Goal: Task Accomplishment & Management: Manage account settings

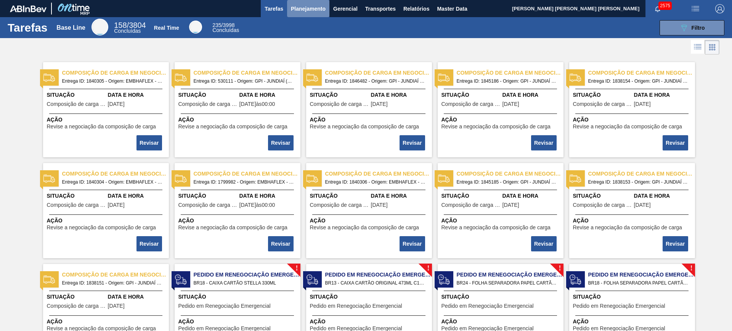
click at [313, 12] on span "Planejamento" at bounding box center [308, 8] width 35 height 9
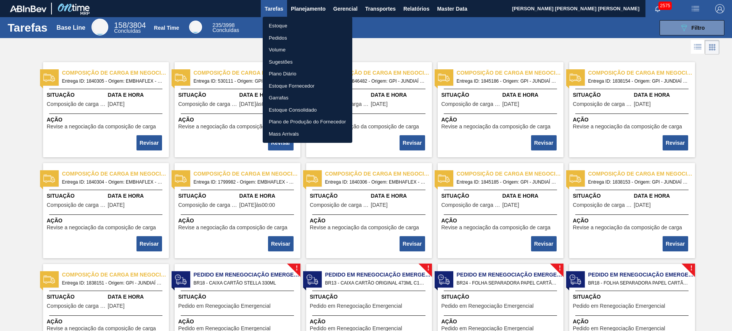
click at [307, 24] on li "Estoque" at bounding box center [308, 26] width 90 height 12
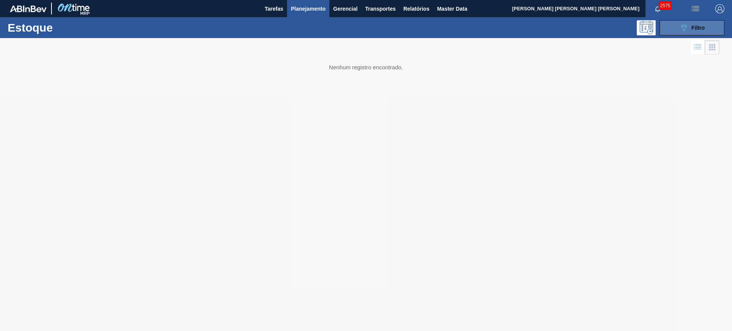
click at [680, 25] on icon "089F7B8B-B2A5-4AFE-B5C0-19BA573D28AC" at bounding box center [684, 27] width 9 height 9
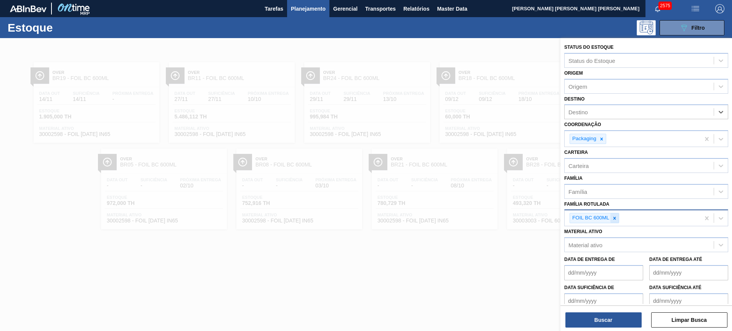
click at [617, 221] on icon at bounding box center [614, 218] width 5 height 5
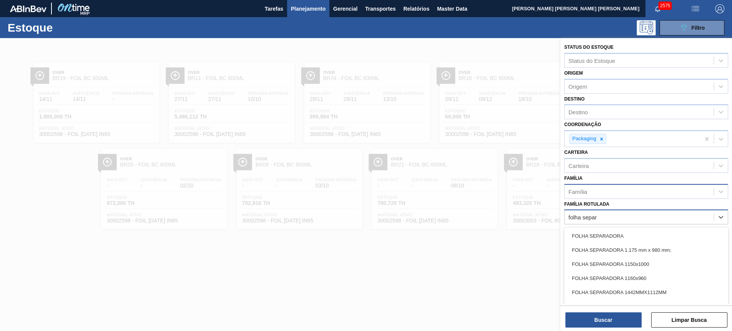
type Rotulada "folha separa"
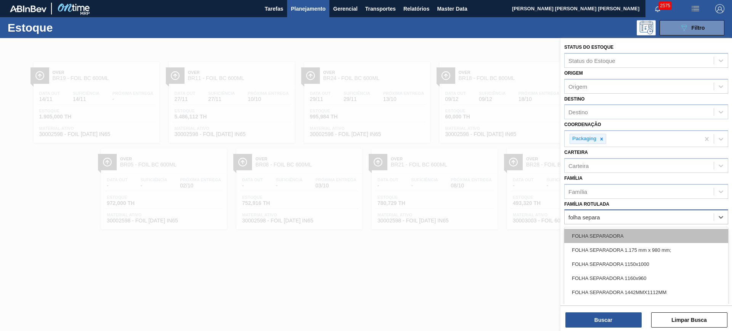
click at [630, 235] on div "FOLHA SEPARADORA" at bounding box center [646, 236] width 164 height 14
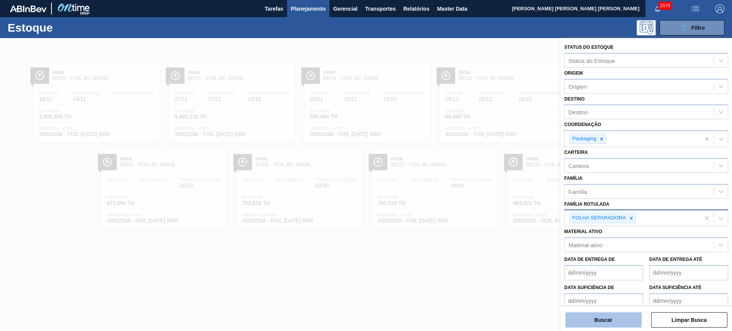
click at [628, 321] on button "Buscar" at bounding box center [604, 320] width 76 height 15
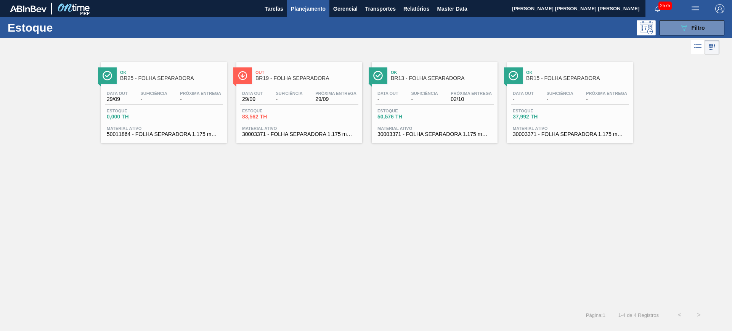
drag, startPoint x: 370, startPoint y: 108, endPoint x: 425, endPoint y: 86, distance: 59.2
click at [678, 26] on button "089F7B8B-B2A5-4AFE-B5C0-19BA573D28AC Filtro" at bounding box center [692, 27] width 65 height 15
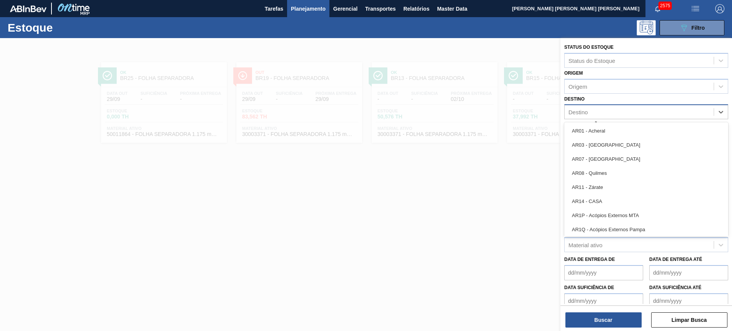
click at [607, 117] on div "Destino" at bounding box center [639, 112] width 149 height 11
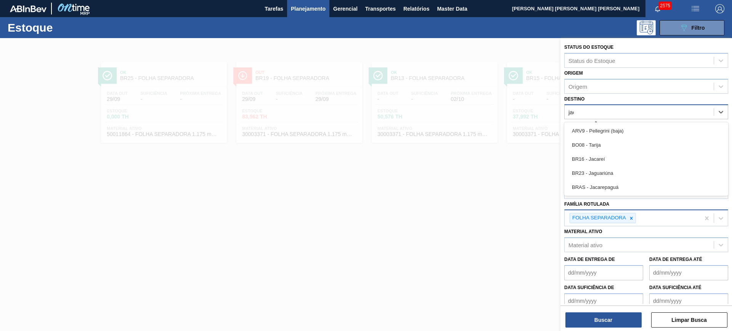
type input "jaca"
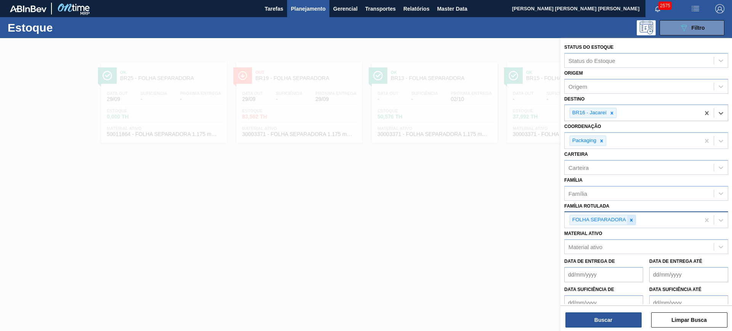
click at [632, 221] on icon at bounding box center [631, 220] width 5 height 5
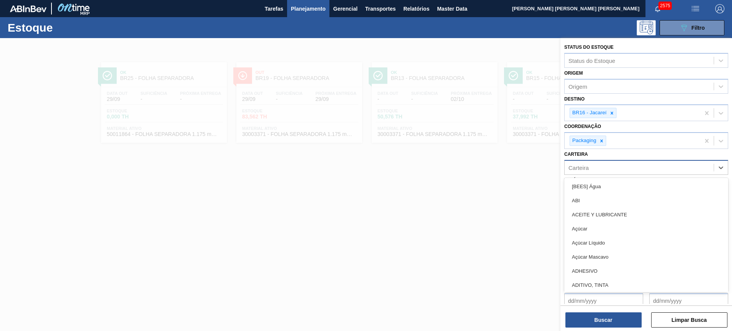
click at [601, 168] on div "Carteira" at bounding box center [639, 167] width 149 height 11
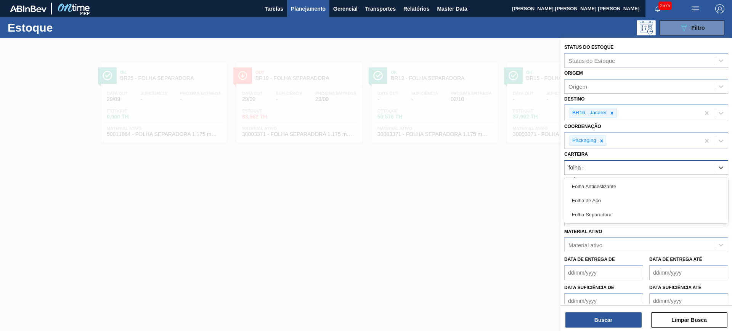
type input "folha se"
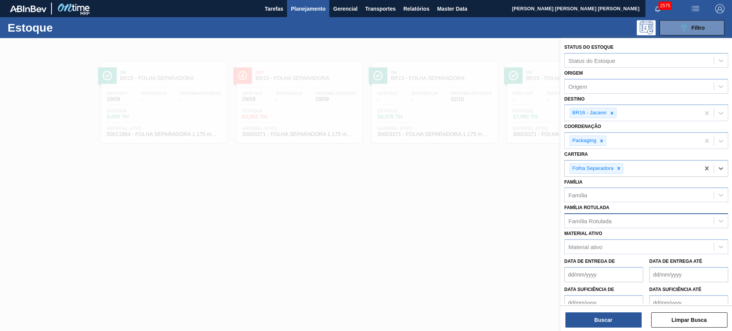
click at [611, 329] on div "Status do Estoque Status do Estoque Origem Origem Destino BR16 - Jacareí Coorde…" at bounding box center [647, 185] width 172 height 295
click at [609, 324] on button "Buscar" at bounding box center [604, 320] width 76 height 15
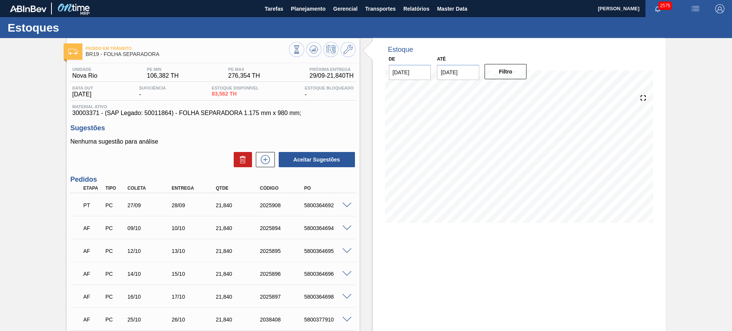
click at [470, 69] on input "[DATE]" at bounding box center [458, 72] width 42 height 15
click at [522, 90] on button "Next Month" at bounding box center [522, 90] width 5 height 5
click at [517, 168] on div "3" at bounding box center [520, 164] width 10 height 10
type input "[DATE]"
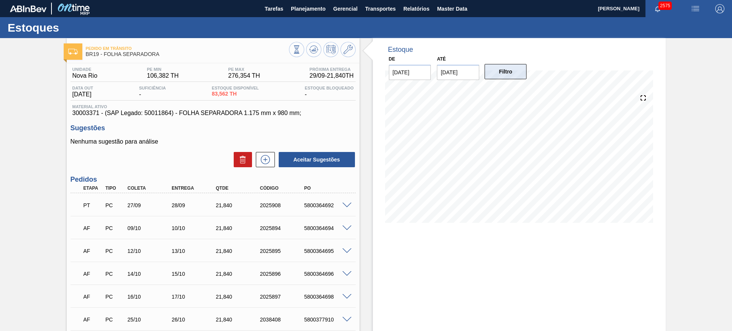
click at [516, 68] on button "Filtro" at bounding box center [506, 71] width 42 height 15
click at [327, 198] on div "PT PC 27/09 28/09 21,840 2025908 5800364692" at bounding box center [211, 204] width 265 height 15
click at [327, 199] on div "PT PC 27/09 28/09 21,840 2025908 5800364692" at bounding box center [211, 204] width 265 height 15
copy div "5800364692"
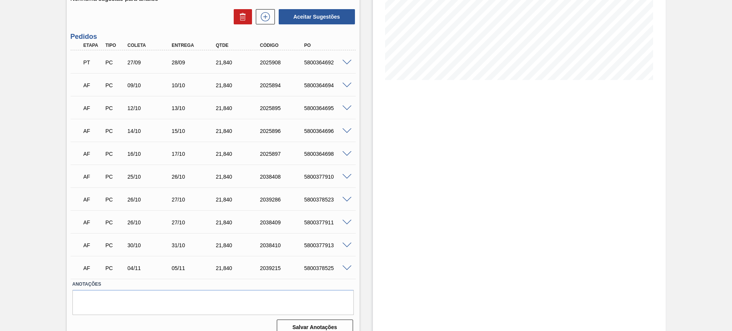
click at [349, 199] on span at bounding box center [346, 200] width 9 height 6
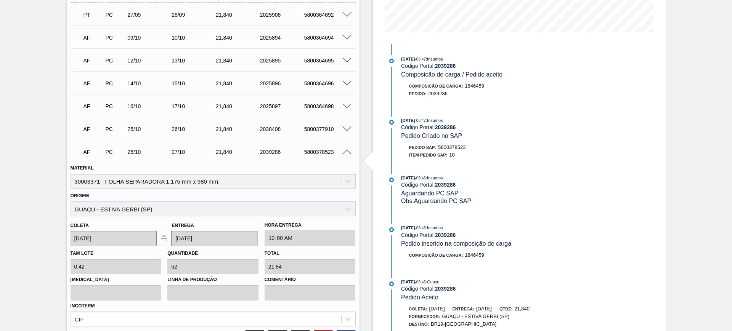
scroll to position [238, 0]
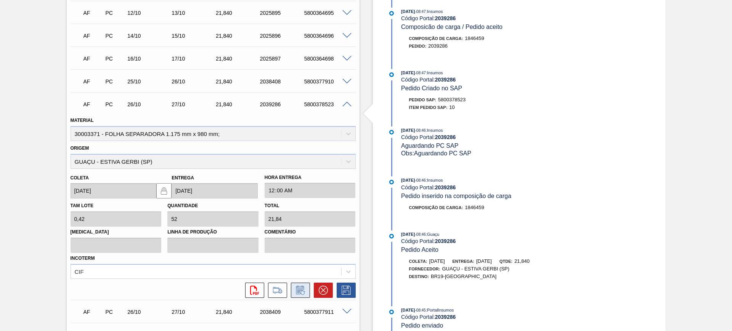
click at [296, 292] on icon at bounding box center [300, 290] width 12 height 9
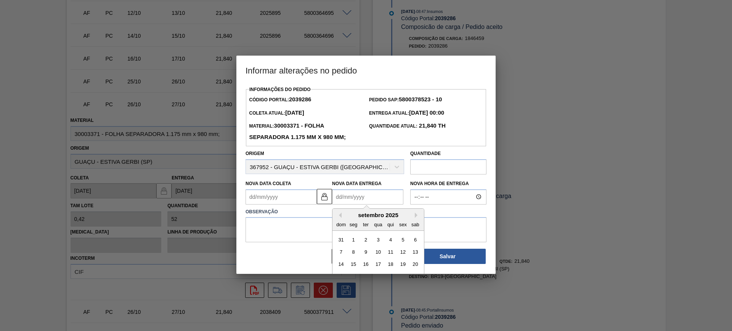
click at [346, 201] on Entrega2039286 "Nova Data Entrega" at bounding box center [367, 197] width 71 height 15
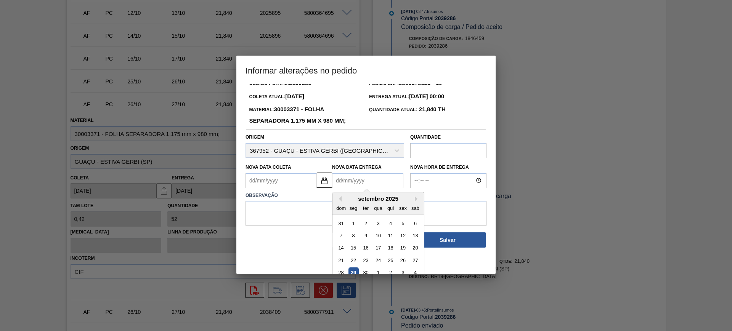
scroll to position [26, 0]
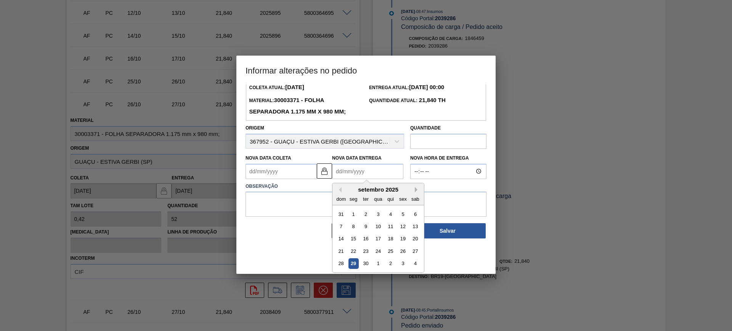
click at [415, 192] on button "Next Month" at bounding box center [417, 189] width 5 height 5
click at [354, 252] on div "20" at bounding box center [354, 251] width 10 height 10
type Coleta2039286 "19/10/2025"
type Entrega2039286 "20/10/2025"
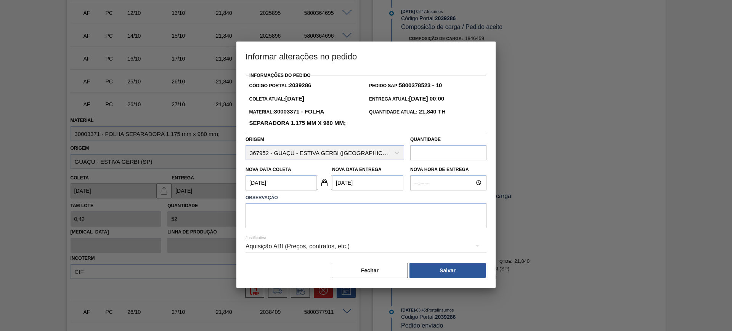
scroll to position [0, 0]
click at [335, 213] on textarea at bounding box center [366, 215] width 241 height 25
type textarea "AJUSTE DATA"
click at [366, 256] on div "Aquisição ABI (Preços, contratos, etc.)" at bounding box center [366, 246] width 241 height 21
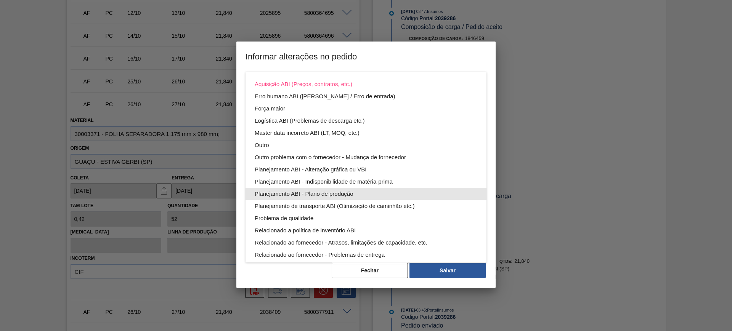
click at [357, 196] on div "Planejamento ABI - Plano de produção" at bounding box center [366, 194] width 223 height 12
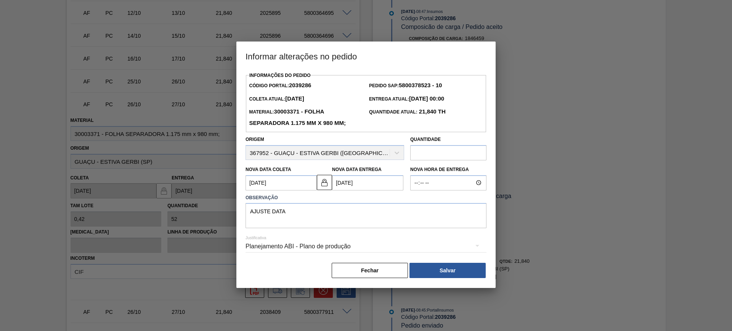
click at [448, 265] on button "Salvar" at bounding box center [448, 270] width 76 height 15
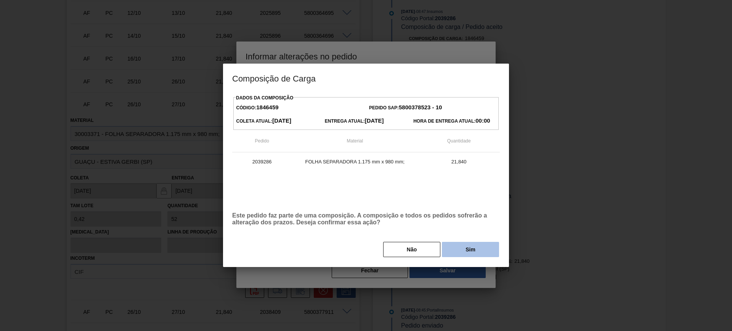
click at [485, 248] on button "Sim" at bounding box center [470, 249] width 57 height 15
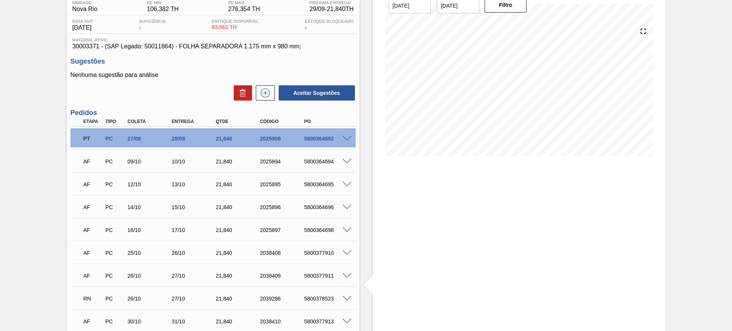
scroll to position [10, 0]
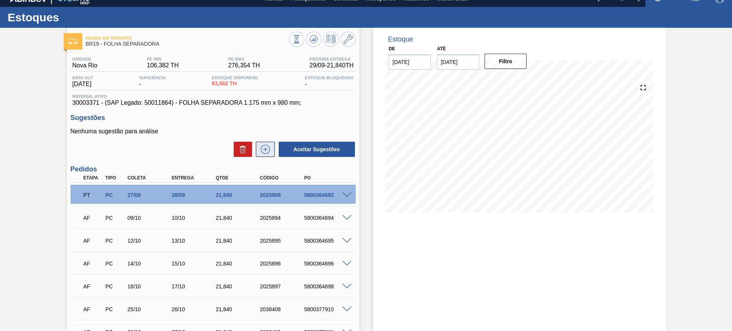
click at [270, 153] on icon at bounding box center [265, 149] width 12 height 9
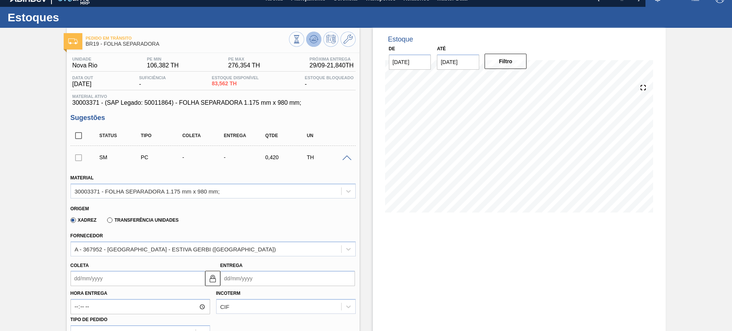
click at [313, 41] on icon at bounding box center [313, 39] width 9 height 9
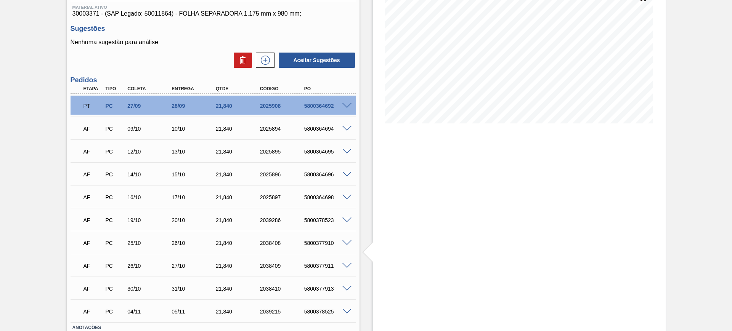
scroll to position [106, 0]
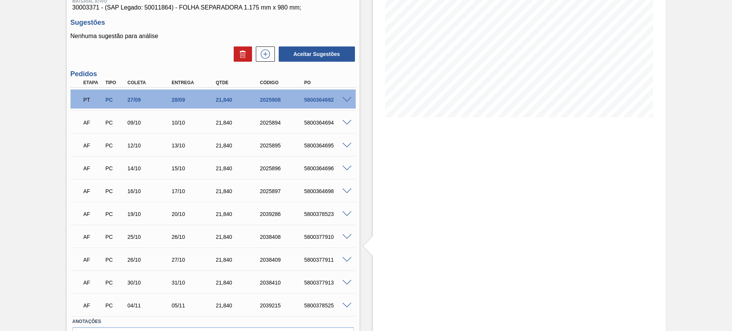
click at [270, 64] on div "Unidade Nova Rio PE MIN 106,382 TH PE MAX 276,354 TH Próxima Entrega 29/09 - 21…" at bounding box center [213, 167] width 293 height 418
click at [267, 58] on icon at bounding box center [265, 54] width 9 height 9
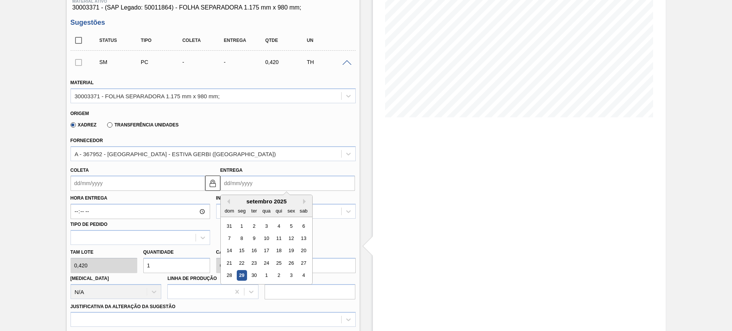
click at [257, 182] on input "Entrega" at bounding box center [287, 183] width 135 height 15
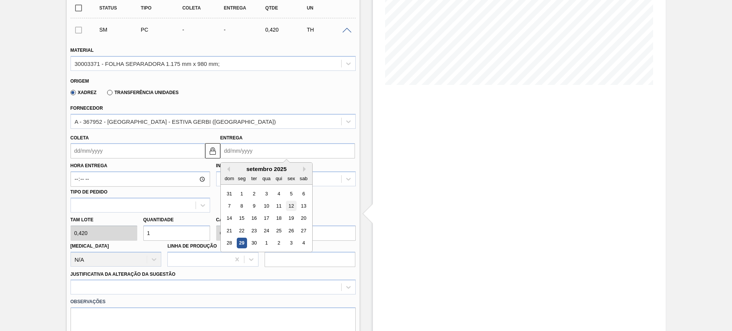
scroll to position [153, 0]
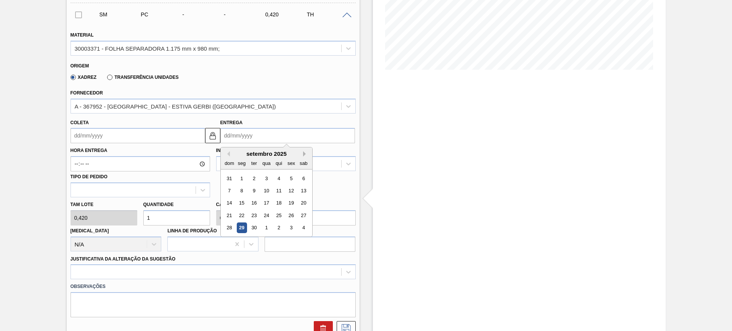
click at [304, 155] on button "Next Month" at bounding box center [305, 153] width 5 height 5
click at [278, 213] on div "23" at bounding box center [278, 216] width 10 height 10
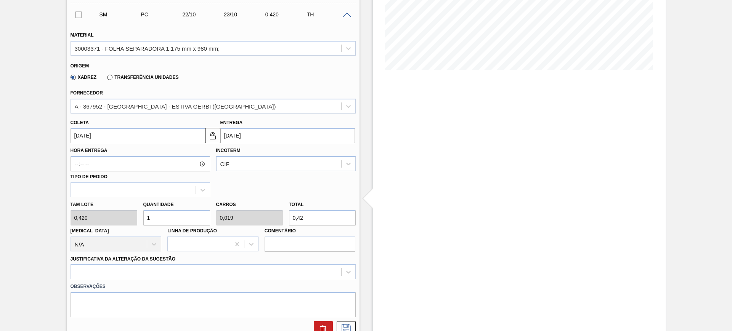
type input "22/10/2025"
type input "23/10/2025"
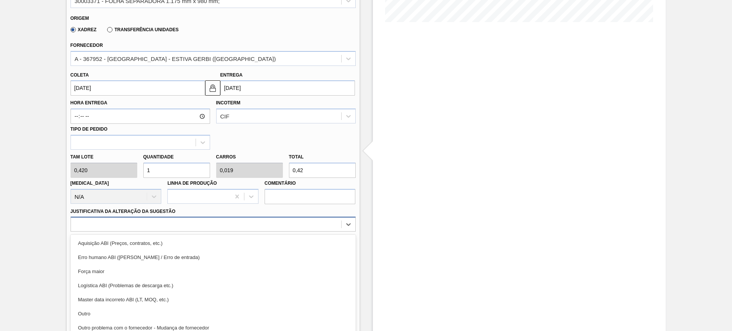
click at [258, 231] on div "option Erro humano ABI (Cálculo / Erro de entrada) focused, 2 of 18. 18 results…" at bounding box center [213, 224] width 285 height 15
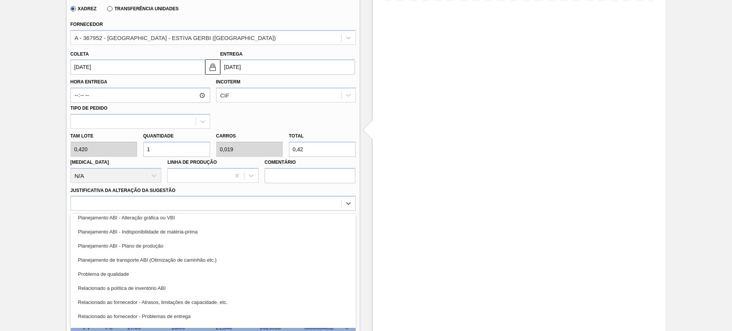
scroll to position [47, 0]
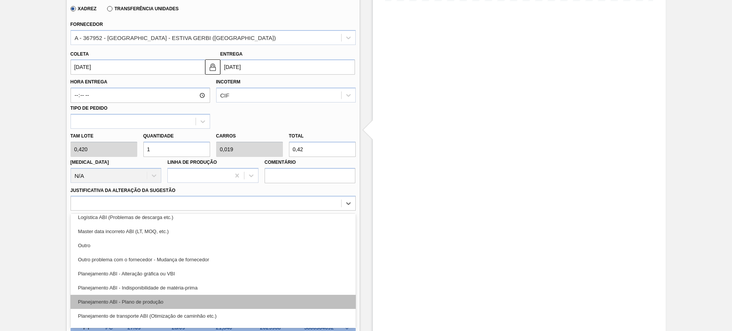
click at [214, 295] on div "Planejamento ABI - Plano de produção" at bounding box center [213, 302] width 285 height 14
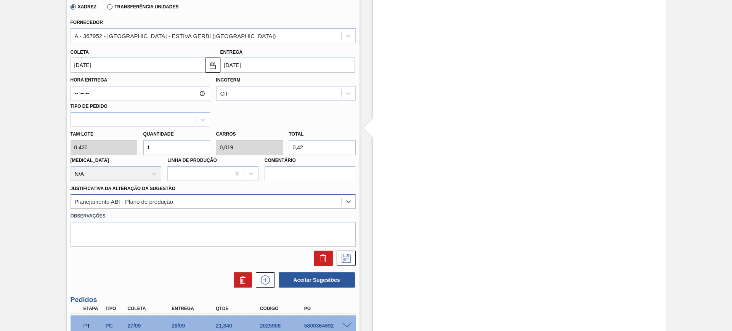
scroll to position [222, 0]
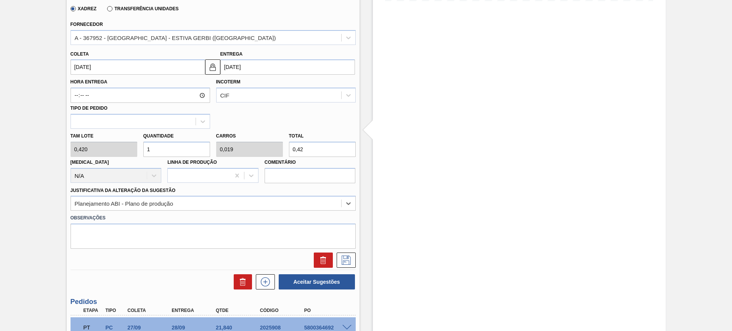
click at [307, 145] on input "0,42" at bounding box center [322, 149] width 67 height 15
type input "4,762"
type input "0,092"
type input "2"
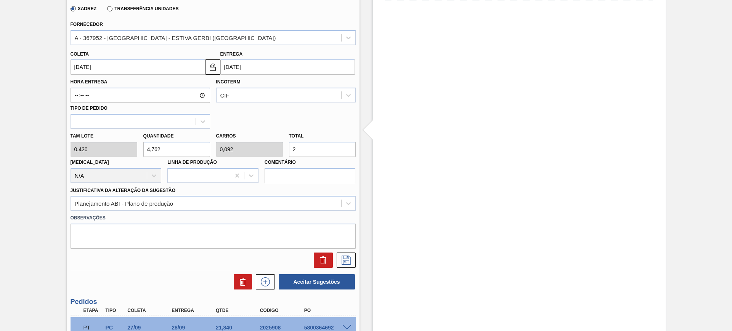
type input "50"
type input "0,962"
type input "21,"
type input "51,905"
type input "0,998"
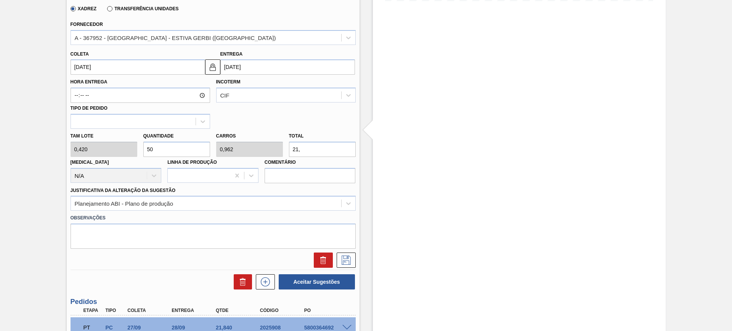
type input "21,8"
type input "52"
type input "1"
type input "21,84"
click at [348, 265] on button at bounding box center [346, 260] width 19 height 15
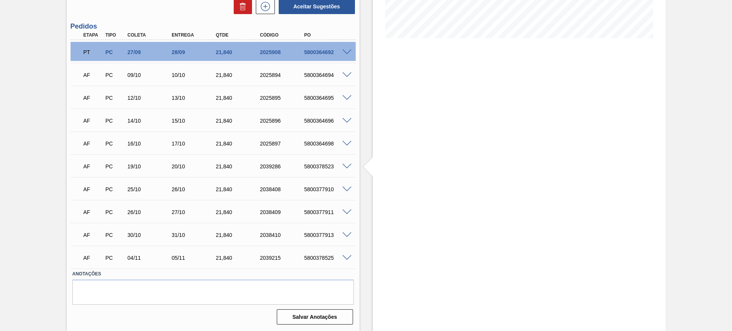
scroll to position [42, 0]
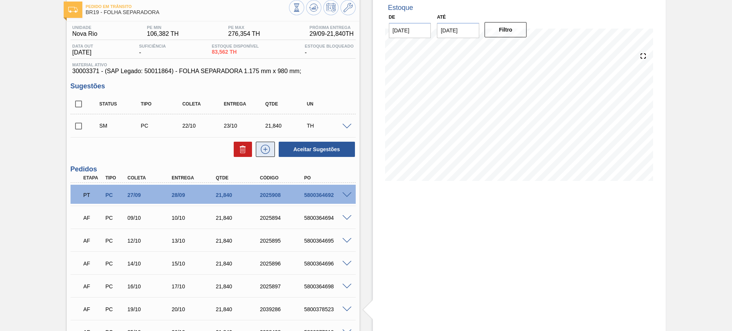
click at [270, 149] on icon at bounding box center [265, 149] width 12 height 9
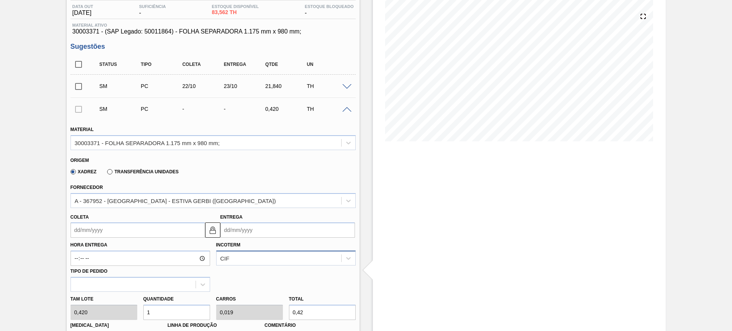
scroll to position [185, 0]
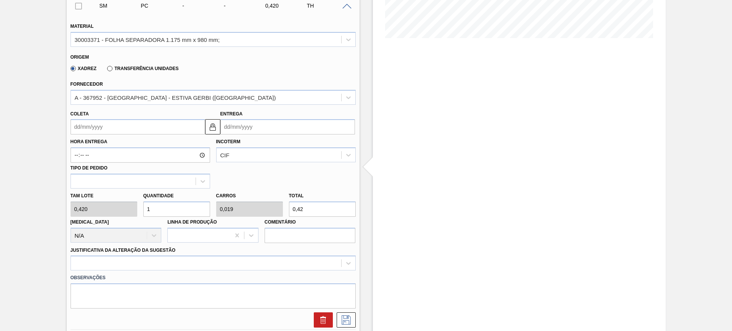
click at [305, 211] on input "0,42" at bounding box center [322, 209] width 67 height 15
type input "4,762"
type input "0,092"
type input "2"
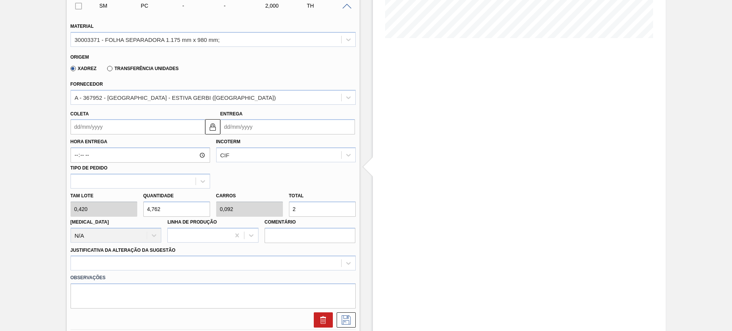
type input "50"
type input "0,962"
type input "21,"
type input "51,905"
type input "0,998"
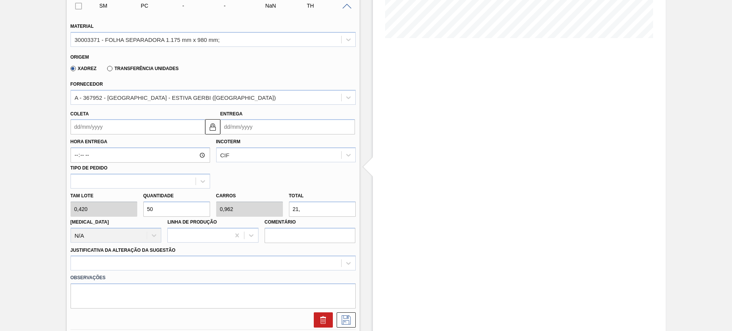
type input "21,8"
type input "52"
type input "1"
type input "21,84"
click at [238, 265] on div at bounding box center [213, 263] width 285 height 15
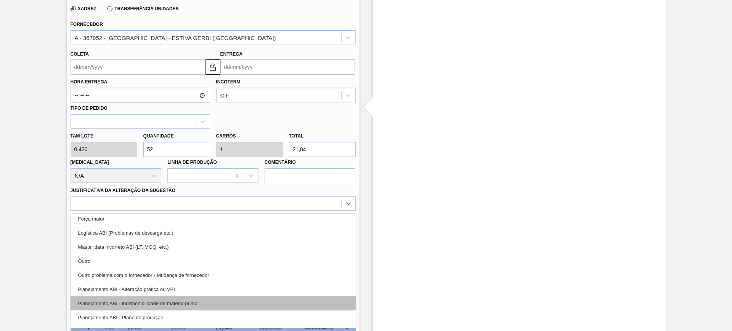
scroll to position [48, 0]
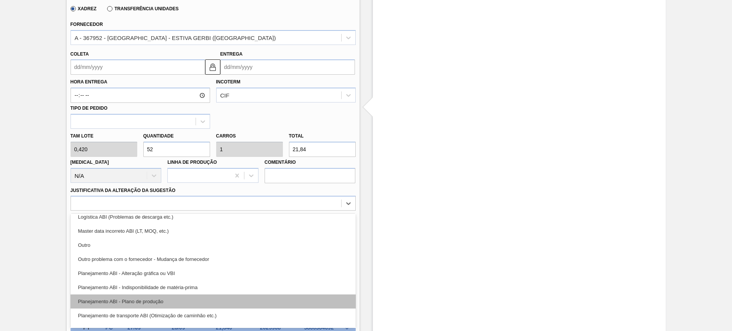
click at [219, 299] on div "Planejamento ABI - Plano de produção" at bounding box center [213, 302] width 285 height 14
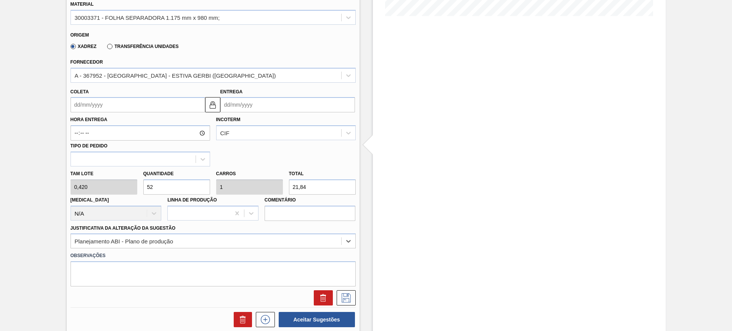
scroll to position [149, 0]
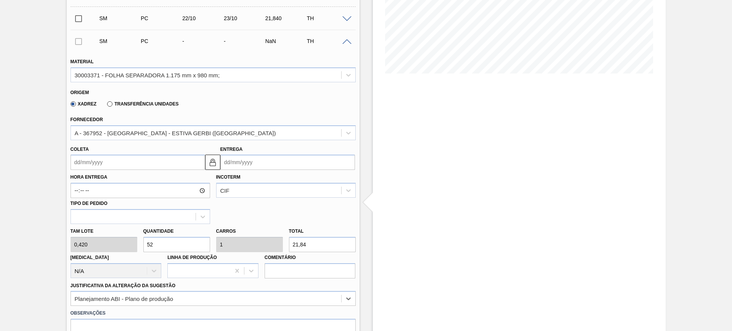
click at [236, 161] on input "Entrega" at bounding box center [287, 162] width 135 height 15
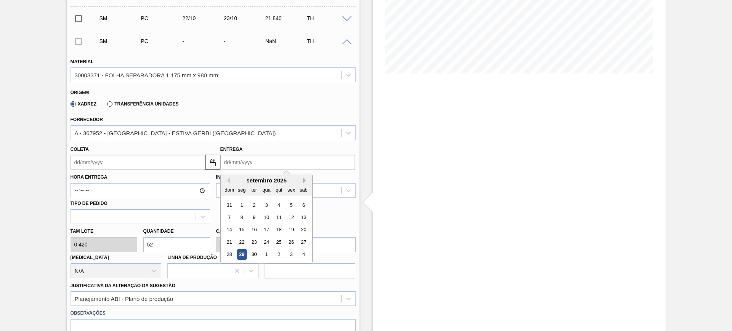
click at [305, 183] on button "Next Month" at bounding box center [305, 180] width 5 height 5
click at [303, 179] on button "Next Month" at bounding box center [305, 180] width 5 height 5
click at [227, 180] on button "Previous Month" at bounding box center [227, 180] width 5 height 5
click at [243, 217] on div "6" at bounding box center [241, 217] width 10 height 10
type input "05/10/2025"
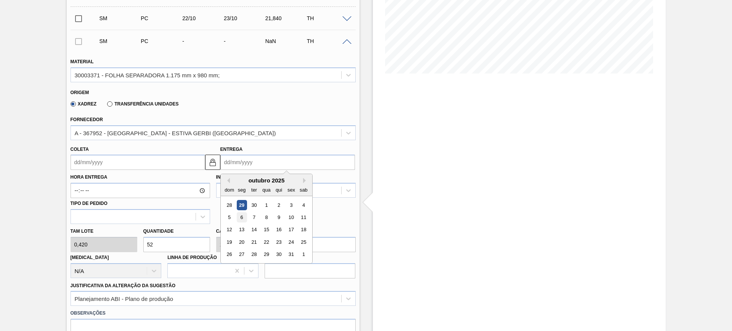
type input "06/10/2025"
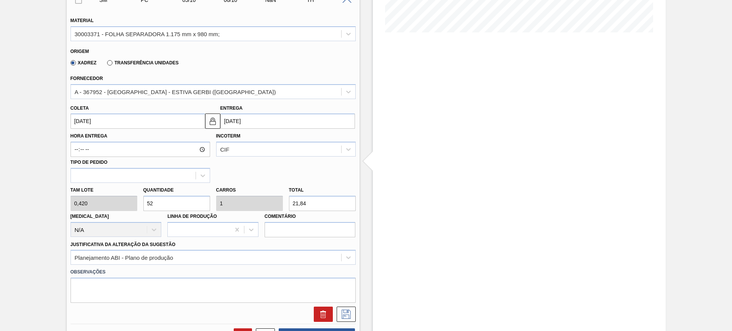
scroll to position [245, 0]
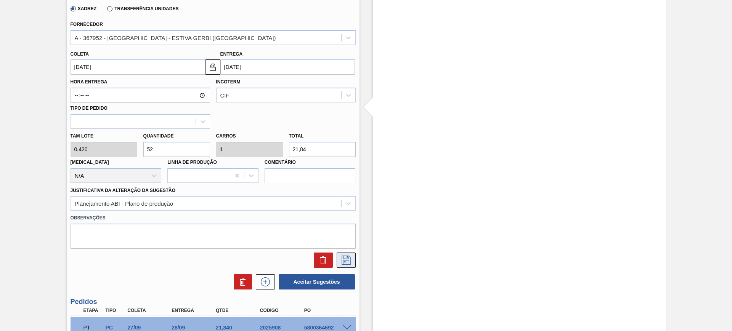
click at [341, 256] on icon at bounding box center [346, 260] width 12 height 9
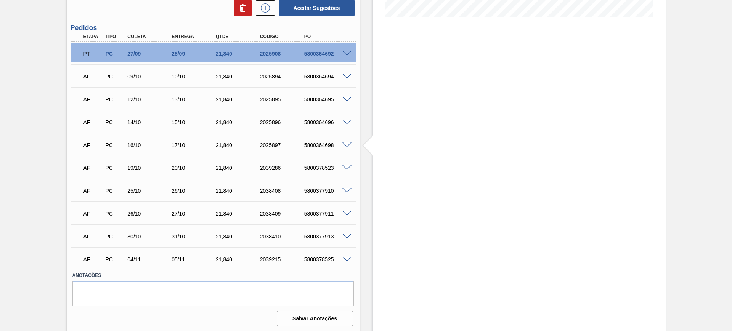
scroll to position [208, 0]
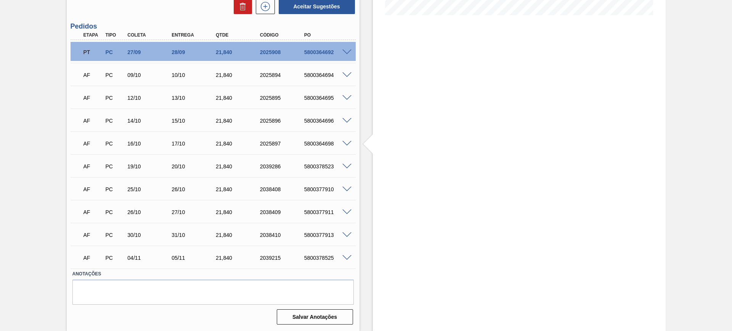
click at [345, 235] on span at bounding box center [346, 236] width 9 height 6
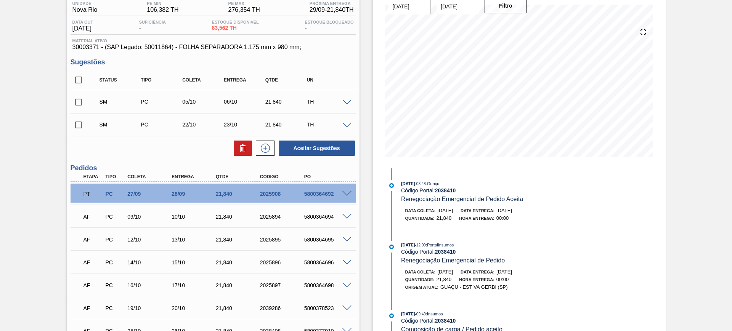
scroll to position [59, 0]
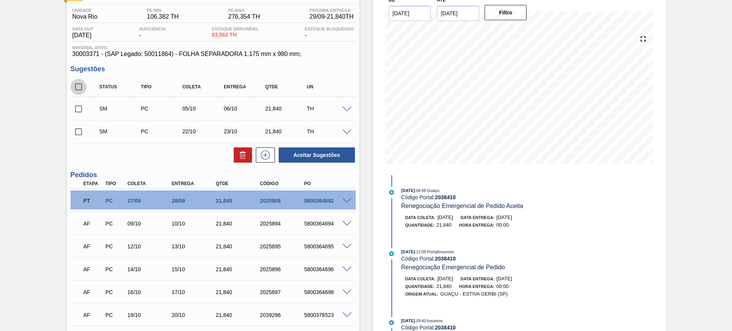
click at [80, 82] on input "checkbox" at bounding box center [79, 87] width 16 height 16
checkbox input "true"
click at [332, 154] on button "Aceitar Sugestões" at bounding box center [317, 155] width 76 height 15
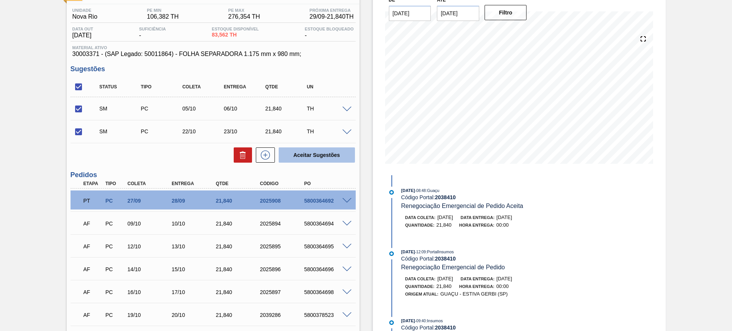
checkbox input "false"
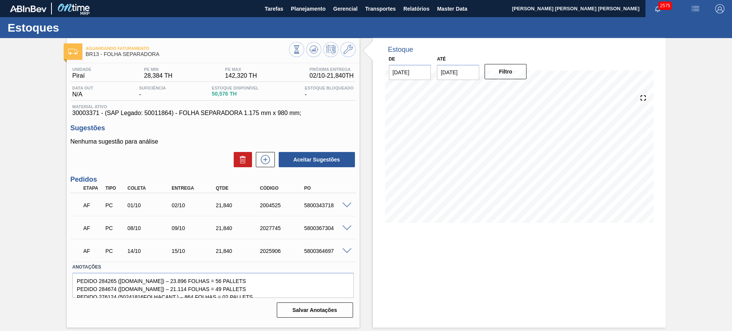
click at [460, 70] on input "[DATE]" at bounding box center [458, 72] width 42 height 15
click at [525, 90] on button "Next Month" at bounding box center [522, 90] width 5 height 5
click at [518, 167] on div "3" at bounding box center [520, 164] width 10 height 10
type input "03/01/2026"
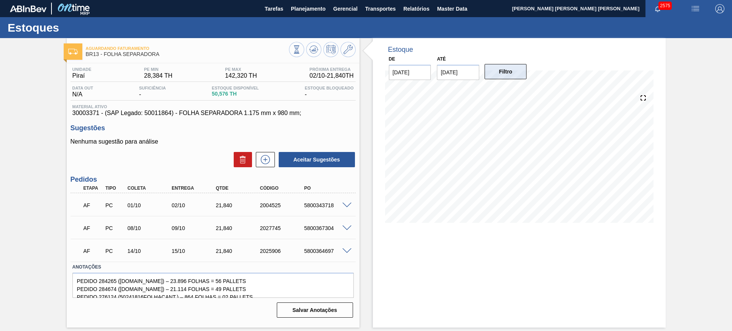
click at [505, 70] on button "Filtro" at bounding box center [506, 71] width 42 height 15
